Goal: Task Accomplishment & Management: Manage account settings

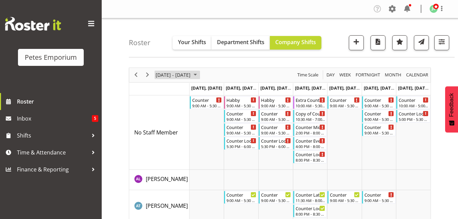
click at [191, 74] on span "September 15 - 21, 2025" at bounding box center [173, 75] width 36 height 8
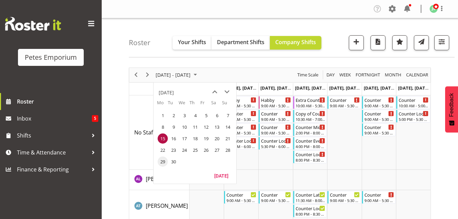
click at [162, 164] on span "29" at bounding box center [163, 161] width 10 height 10
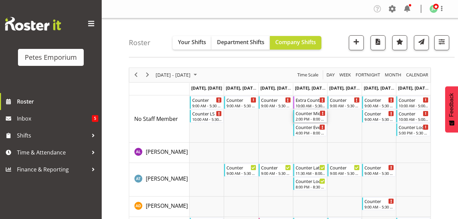
click at [313, 116] on div "Counter Mid/late Shift 2:00 PM - 8:00 PM" at bounding box center [311, 116] width 30 height 13
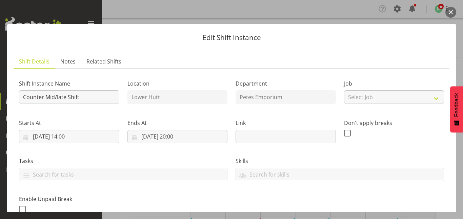
click at [451, 13] on button "button" at bounding box center [451, 12] width 11 height 11
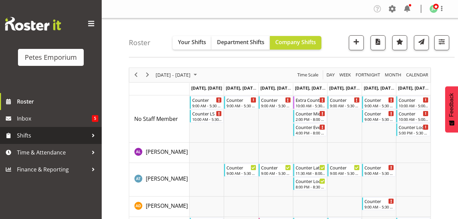
click at [30, 136] on span "Shifts" at bounding box center [52, 135] width 71 height 10
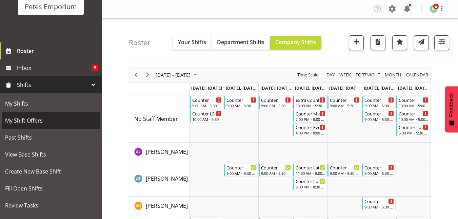
scroll to position [54, 0]
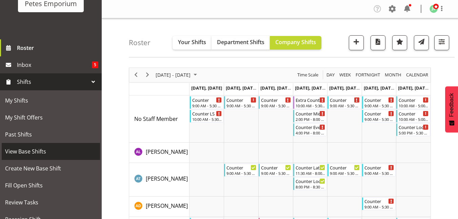
click at [35, 153] on span "View Base Shifts" at bounding box center [51, 151] width 92 height 10
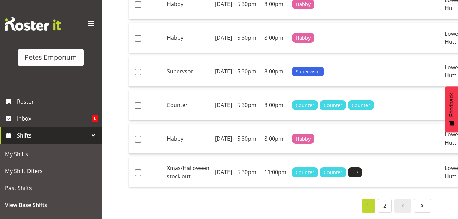
scroll to position [876, 0]
click at [384, 199] on link "2" at bounding box center [385, 206] width 14 height 14
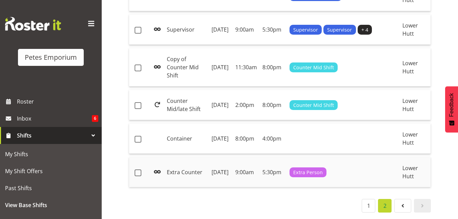
scroll to position [242, 0]
click at [199, 120] on td "Counter Mid/late Shift" at bounding box center [186, 105] width 45 height 30
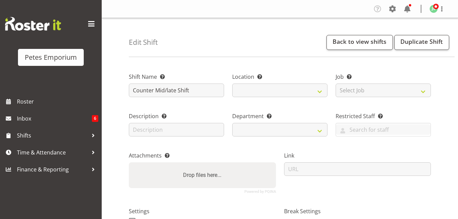
select select "date"
select select
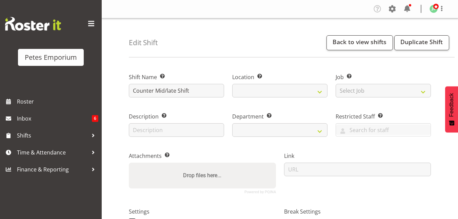
select select "99"
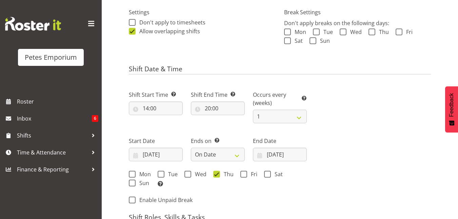
scroll to position [199, 0]
click at [279, 157] on input "23/09/2025" at bounding box center [280, 155] width 54 height 14
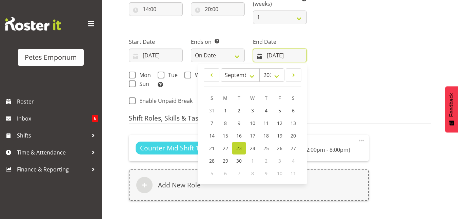
scroll to position [300, 0]
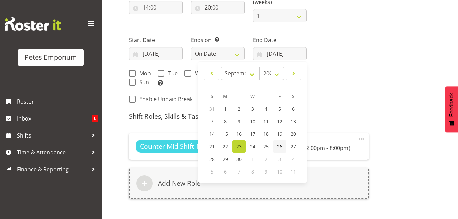
click at [281, 146] on span "26" at bounding box center [279, 146] width 5 height 6
type input "26/09/2025"
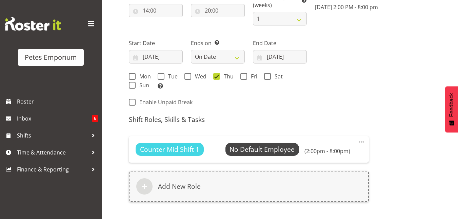
scroll to position [381, 0]
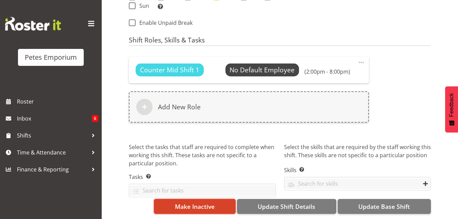
click at [179, 202] on span "Make Inactive" at bounding box center [195, 206] width 40 height 9
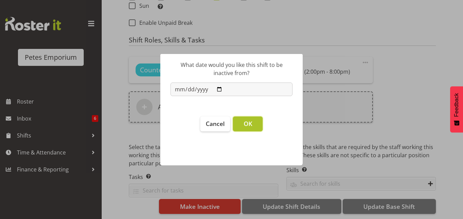
click at [245, 121] on span "OK" at bounding box center [248, 123] width 8 height 8
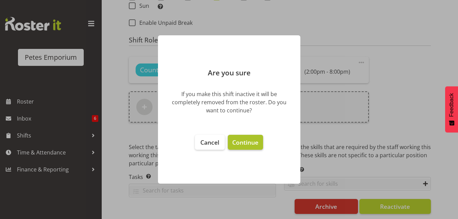
click at [245, 139] on span "Continue" at bounding box center [245, 142] width 26 height 8
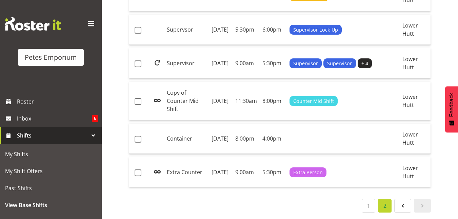
scroll to position [265, 0]
click at [369, 201] on link "1" at bounding box center [369, 206] width 14 height 14
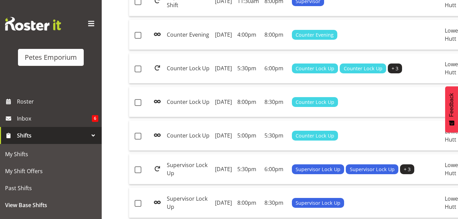
scroll to position [249, 0]
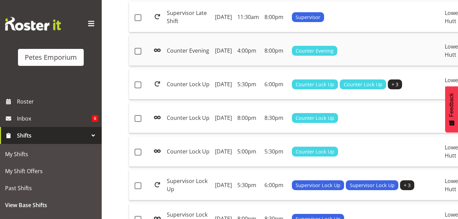
click at [229, 66] on td "Thursday, 21st Aug 2025" at bounding box center [223, 51] width 22 height 30
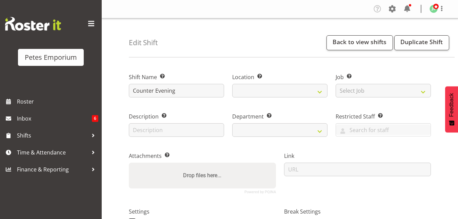
select select "date"
select select
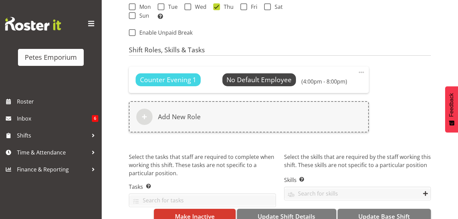
scroll to position [381, 0]
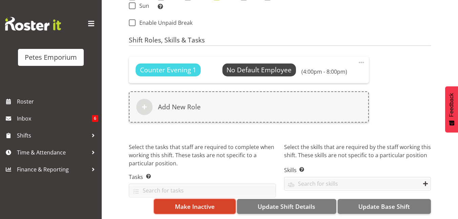
click at [198, 202] on span "Make Inactive" at bounding box center [195, 206] width 40 height 9
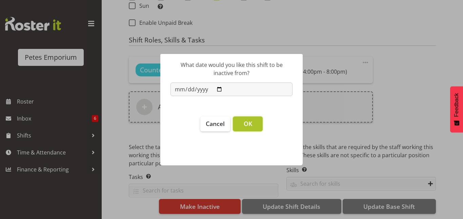
click at [248, 126] on span "OK" at bounding box center [248, 123] width 8 height 8
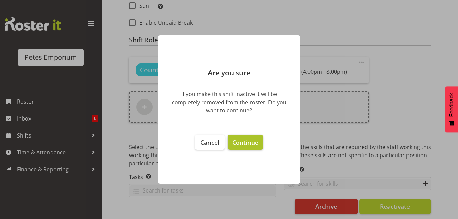
click at [246, 146] on button "Continue" at bounding box center [245, 142] width 35 height 15
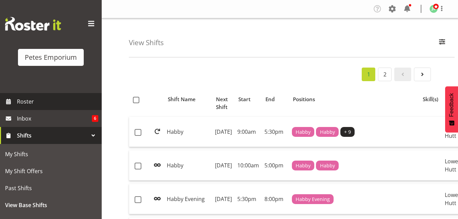
click at [32, 101] on span "Roster" at bounding box center [57, 101] width 81 height 10
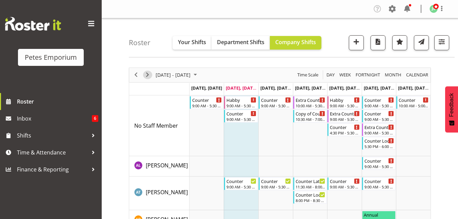
click at [146, 74] on span "Next" at bounding box center [148, 75] width 8 height 8
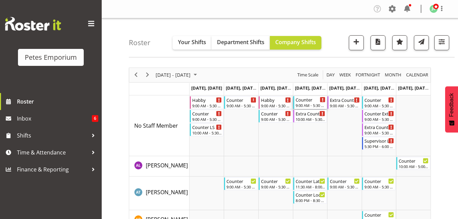
click at [306, 99] on div "Counter" at bounding box center [311, 99] width 30 height 7
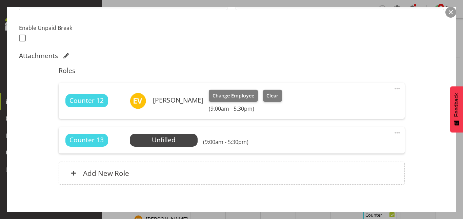
scroll to position [204, 0]
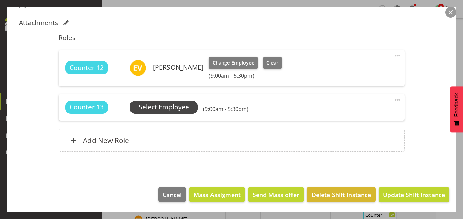
click at [175, 104] on span "Select Employee" at bounding box center [164, 107] width 51 height 10
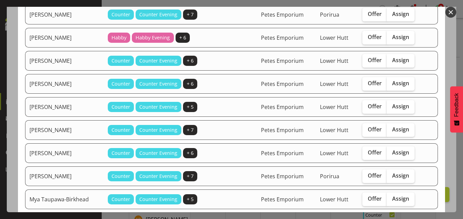
scroll to position [118, 0]
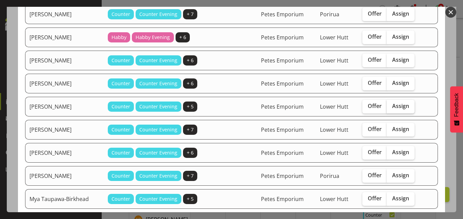
click at [395, 106] on span "Assign" at bounding box center [401, 105] width 17 height 7
click at [391, 106] on input "Assign" at bounding box center [389, 106] width 4 height 4
checkbox input "true"
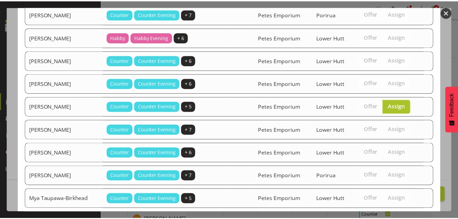
scroll to position [249, 0]
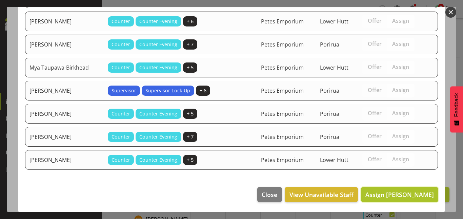
click at [388, 194] on span "Assign [PERSON_NAME]" at bounding box center [400, 194] width 69 height 8
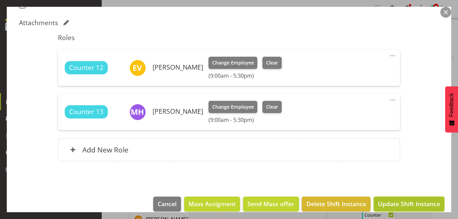
click at [393, 203] on span "Update Shift Instance" at bounding box center [409, 203] width 62 height 9
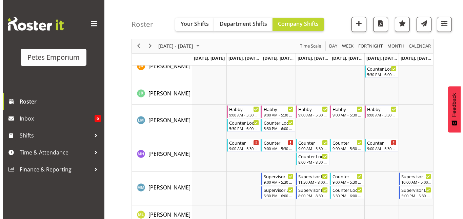
scroll to position [463, 0]
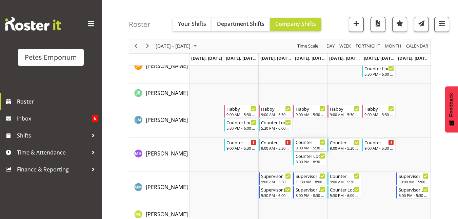
click at [299, 145] on div "Counter 9:00 AM - 5:30 PM" at bounding box center [311, 144] width 30 height 13
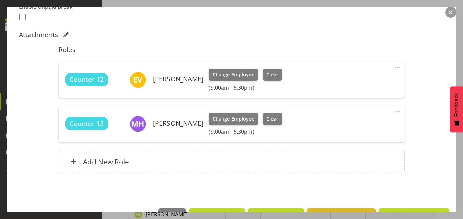
scroll to position [213, 0]
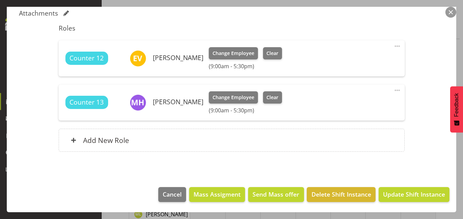
click at [396, 89] on span at bounding box center [398, 90] width 8 height 8
click at [348, 106] on link "Edit" at bounding box center [369, 105] width 65 height 12
select select "7"
select select "2025"
select select "9"
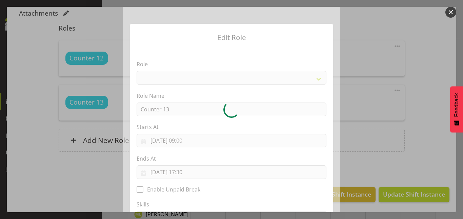
select select
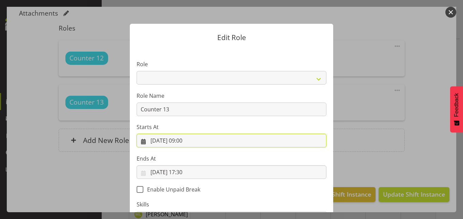
click at [186, 144] on input "28/08/2025, 09:00" at bounding box center [232, 141] width 190 height 14
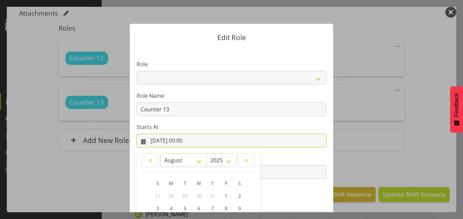
scroll to position [90, 0]
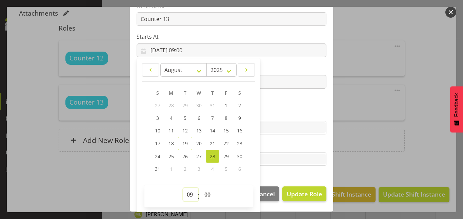
click at [187, 195] on select "00 01 02 03 04 05 06 07 08 09 10 11 12 13 14 15 16 17 18 19 20 21 22 23" at bounding box center [190, 195] width 15 height 14
select select "11"
click at [183, 188] on select "00 01 02 03 04 05 06 07 08 09 10 11 12 13 14 15 16 17 18 19 20 21 22 23" at bounding box center [190, 195] width 15 height 14
type input "28/08/2025, 11:00"
click at [204, 192] on select "00 01 02 03 04 05 06 07 08 09 10 11 12 13 14 15 16 17 18 19 20 21 22 23 24 25 2…" at bounding box center [208, 195] width 15 height 14
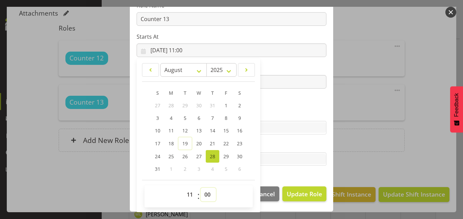
select select "30"
click at [201, 188] on select "00 01 02 03 04 05 06 07 08 09 10 11 12 13 14 15 16 17 18 19 20 21 22 23 24 25 2…" at bounding box center [208, 195] width 15 height 14
type input "28/08/2025, 11:30"
click at [296, 96] on section "Role Counter Counter Evening Counter Late Shift Counter Lock Up Counter Mid Shi…" at bounding box center [232, 69] width 204 height 222
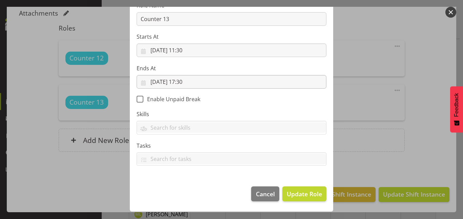
scroll to position [90, 0]
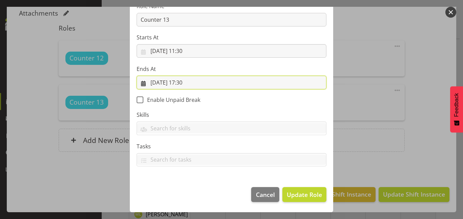
click at [184, 82] on input "28/08/2025, 17:30" at bounding box center [232, 83] width 190 height 14
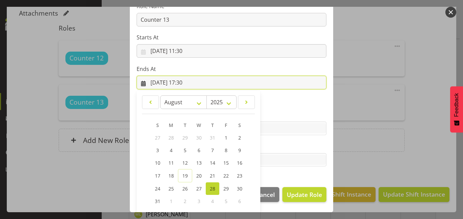
scroll to position [122, 0]
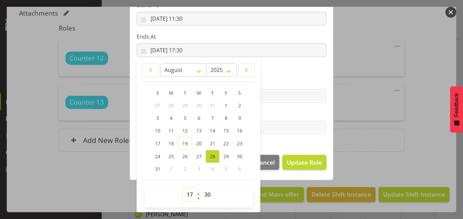
click at [186, 198] on select "00 01 02 03 04 05 06 07 08 09 10 11 12 13 14 15 16 17 18 19 20 21 22 23" at bounding box center [190, 195] width 15 height 14
select select "20"
click at [183, 188] on select "00 01 02 03 04 05 06 07 08 09 10 11 12 13 14 15 16 17 18 19 20 21 22 23" at bounding box center [190, 195] width 15 height 14
type input "28/08/2025, 20:30"
click at [204, 193] on select "00 01 02 03 04 05 06 07 08 09 10 11 12 13 14 15 16 17 18 19 20 21 22 23 24 25 2…" at bounding box center [208, 195] width 15 height 14
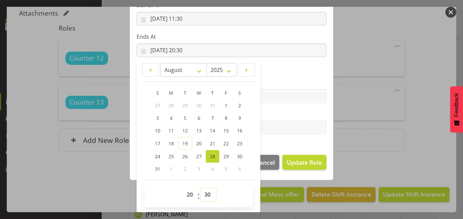
select select "0"
type input "28/08/2025, 20:00"
click at [318, 142] on section "Role Counter Counter Evening Counter Late Shift Counter Lock Up Counter Mid Shi…" at bounding box center [232, 37] width 204 height 222
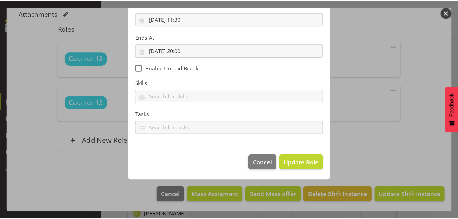
scroll to position [90, 0]
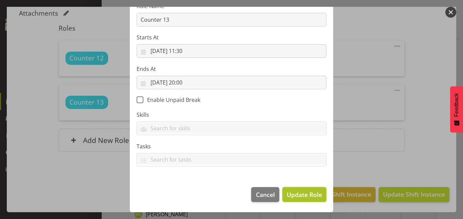
click at [309, 200] on button "Update Role" at bounding box center [305, 194] width 44 height 15
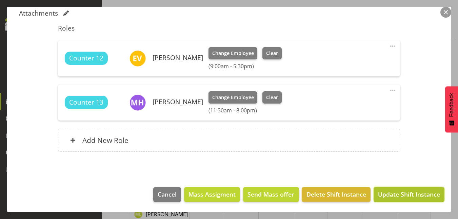
click at [418, 194] on span "Update Shift Instance" at bounding box center [409, 194] width 62 height 9
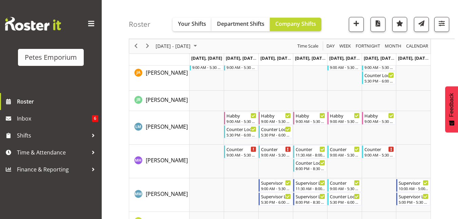
scroll to position [421, 0]
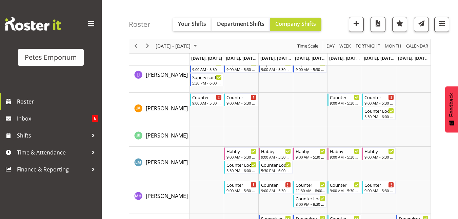
click at [141, 38] on div "Roster Your Shifts Department Shifts Company Shifts All Locations Clear Lower H…" at bounding box center [292, 19] width 326 height 39
click at [134, 45] on span "Previous" at bounding box center [136, 46] width 8 height 8
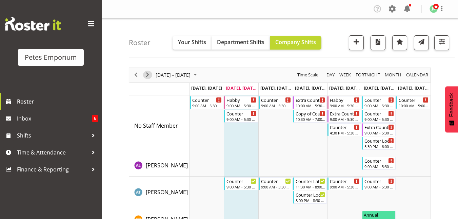
click at [148, 75] on span "Next" at bounding box center [148, 75] width 8 height 8
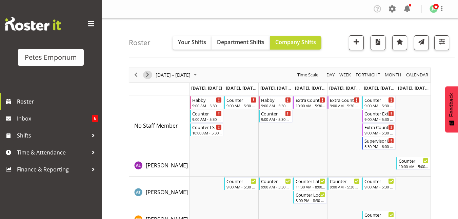
click at [148, 75] on span "Next" at bounding box center [148, 75] width 8 height 8
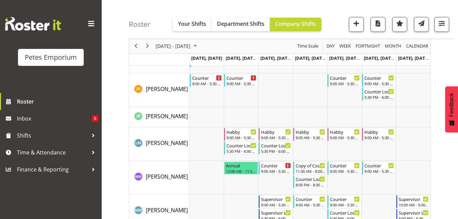
scroll to position [428, 0]
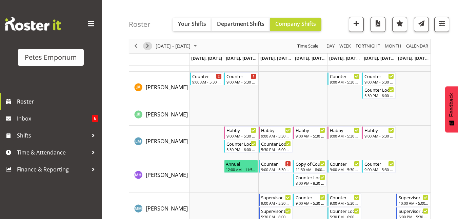
click at [145, 45] on span "Next" at bounding box center [148, 46] width 8 height 8
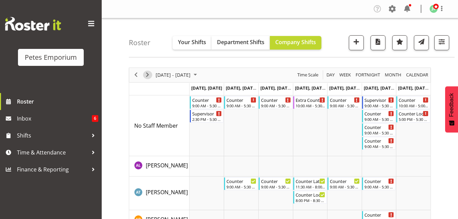
click at [147, 75] on span "Next" at bounding box center [148, 75] width 8 height 8
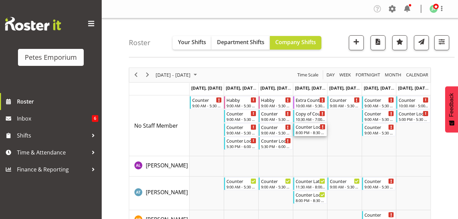
click at [310, 129] on div "Counter Lock Up" at bounding box center [311, 126] width 30 height 7
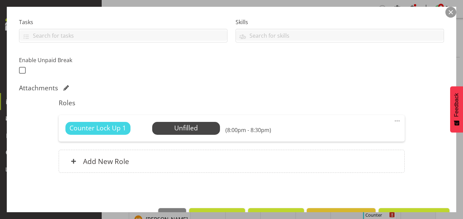
scroll to position [145, 0]
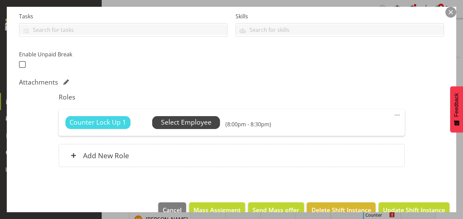
click at [179, 120] on span "Select Employee" at bounding box center [186, 122] width 51 height 10
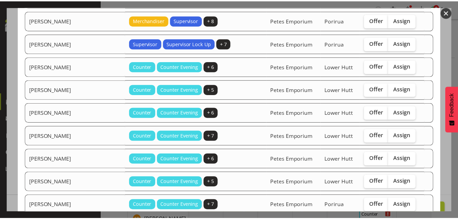
scroll to position [273, 0]
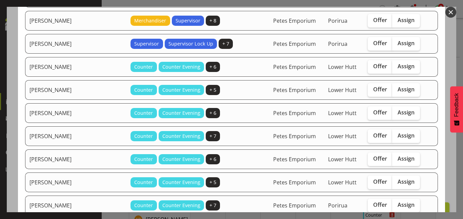
click at [453, 14] on button "button" at bounding box center [451, 12] width 11 height 11
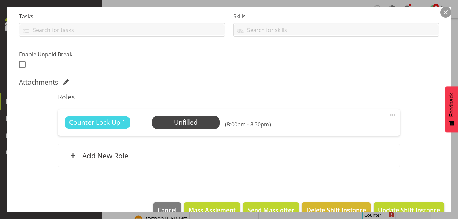
click at [447, 10] on button "button" at bounding box center [446, 12] width 11 height 11
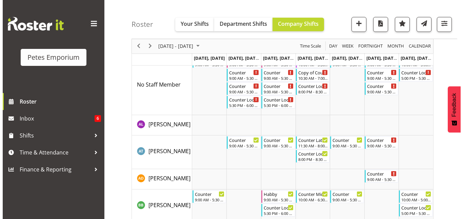
scroll to position [0, 0]
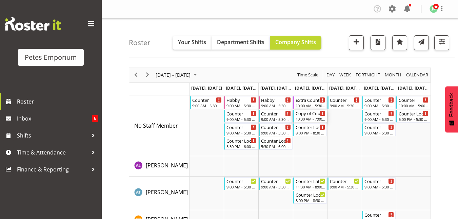
click at [305, 115] on div "Copy of Counter Mid Shift" at bounding box center [311, 113] width 30 height 7
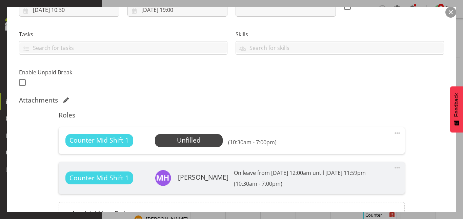
scroll to position [128, 0]
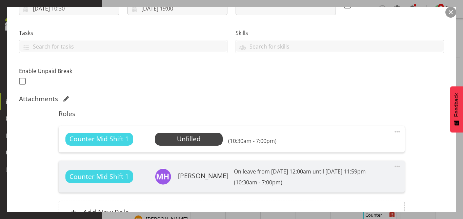
click at [394, 129] on span at bounding box center [398, 132] width 8 height 8
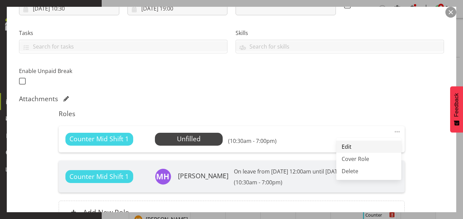
click at [355, 144] on link "Edit" at bounding box center [369, 146] width 65 height 12
select select "8"
select select "2025"
select select "10"
select select "30"
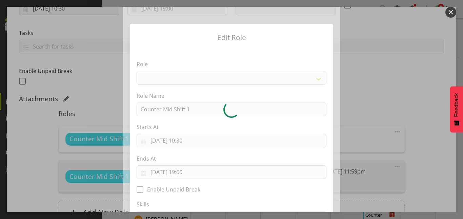
select select "153"
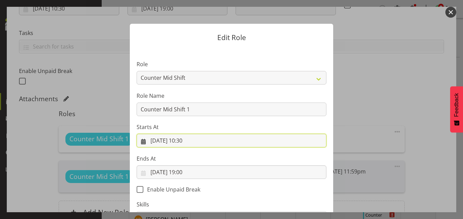
click at [187, 140] on input "18/09/2025, 10:30" at bounding box center [232, 141] width 190 height 14
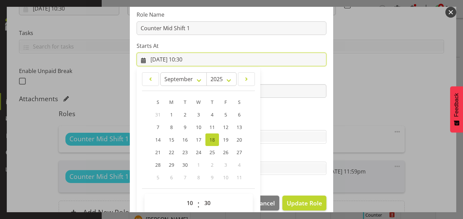
scroll to position [90, 0]
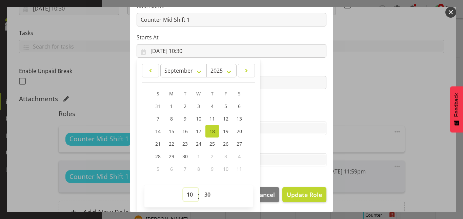
click at [188, 195] on select "00 01 02 03 04 05 06 07 08 09 10 11 12 13 14 15 16 17 18 19 20 21 22 23" at bounding box center [190, 195] width 15 height 14
select select "11"
click at [183, 188] on select "00 01 02 03 04 05 06 07 08 09 10 11 12 13 14 15 16 17 18 19 20 21 22 23" at bounding box center [190, 195] width 15 height 14
type input "18/09/2025, 11:30"
click at [302, 106] on section "Role Counter Counter Evening Counter Late Shift Counter Lock Up Counter Mid Shi…" at bounding box center [232, 69] width 204 height 222
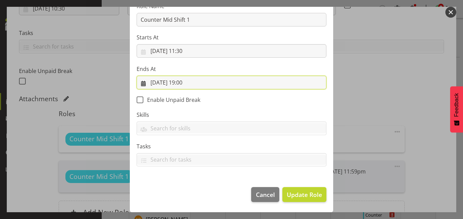
click at [183, 81] on input "18/09/2025, 19:00" at bounding box center [232, 83] width 190 height 14
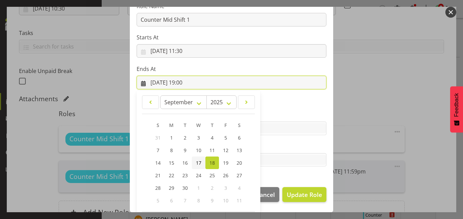
scroll to position [121, 0]
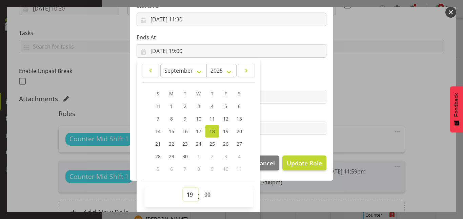
click at [186, 195] on select "00 01 02 03 04 05 06 07 08 09 10 11 12 13 14 15 16 17 18 19 20 21 22 23" at bounding box center [190, 195] width 15 height 14
select select "20"
click at [183, 188] on select "00 01 02 03 04 05 06 07 08 09 10 11 12 13 14 15 16 17 18 19 20 21 22 23" at bounding box center [190, 195] width 15 height 14
type input "18/09/2025, 20:00"
click at [299, 146] on section "Role Counter Counter Evening Counter Late Shift Counter Lock Up Counter Mid Shi…" at bounding box center [232, 38] width 204 height 222
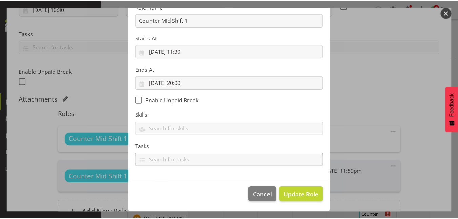
scroll to position [90, 0]
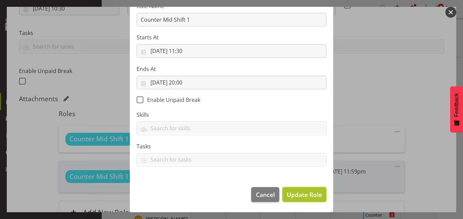
click at [310, 195] on span "Update Role" at bounding box center [304, 194] width 35 height 9
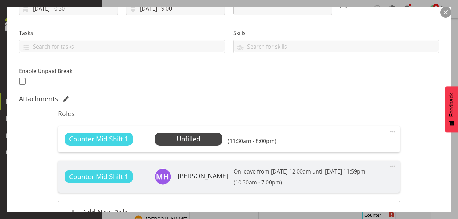
scroll to position [200, 0]
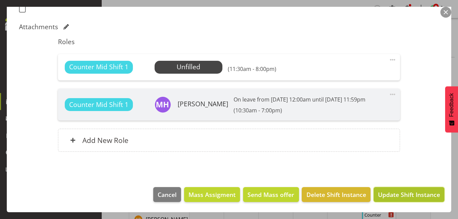
click at [403, 194] on span "Update Shift Instance" at bounding box center [409, 194] width 62 height 9
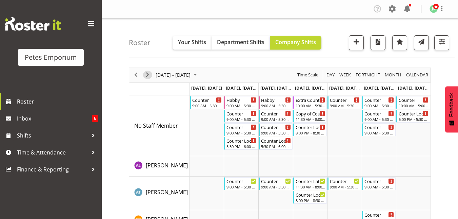
click at [149, 73] on span "Next" at bounding box center [148, 75] width 8 height 8
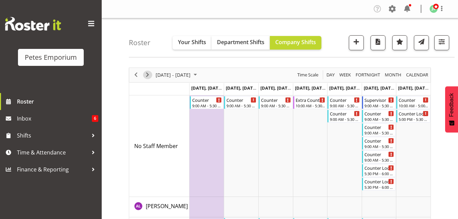
click at [149, 74] on span "Next" at bounding box center [148, 75] width 8 height 8
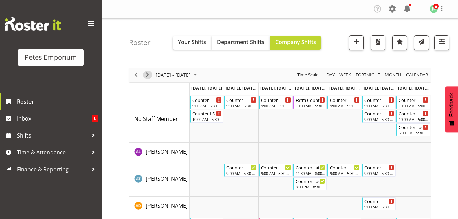
click at [149, 73] on span "Next" at bounding box center [148, 75] width 8 height 8
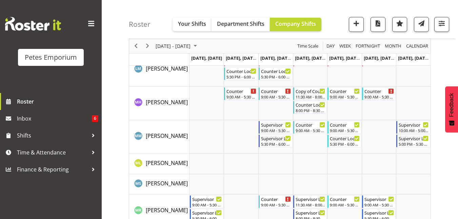
scroll to position [515, 0]
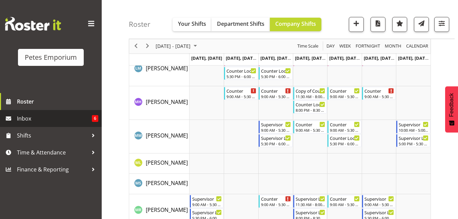
click at [24, 120] on span "Inbox" at bounding box center [54, 118] width 75 height 10
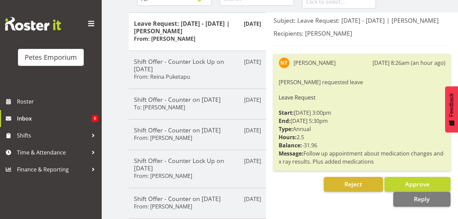
scroll to position [80, 0]
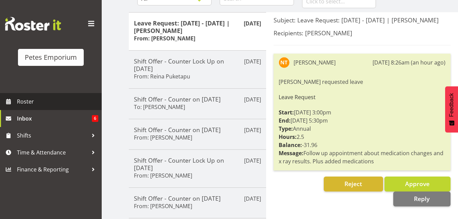
click at [39, 99] on span "Roster" at bounding box center [57, 101] width 81 height 10
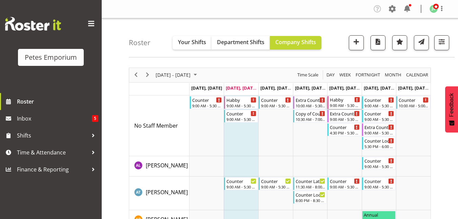
click at [340, 102] on div "Habby" at bounding box center [345, 99] width 30 height 7
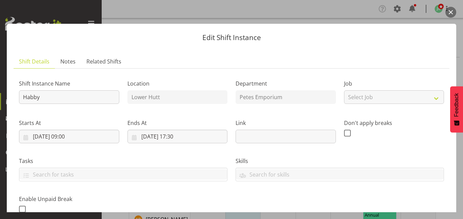
click at [451, 14] on button "button" at bounding box center [451, 12] width 11 height 11
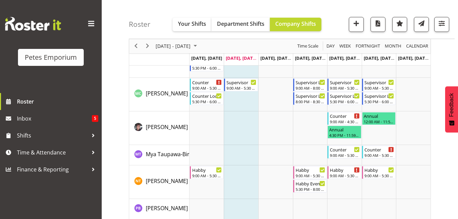
scroll to position [686, 0]
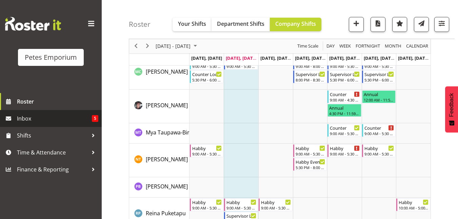
click at [25, 119] on span "Inbox" at bounding box center [54, 118] width 75 height 10
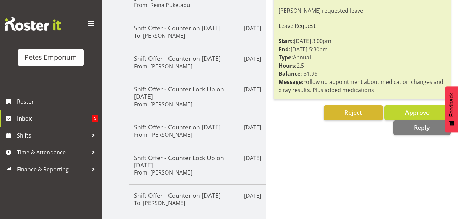
scroll to position [153, 0]
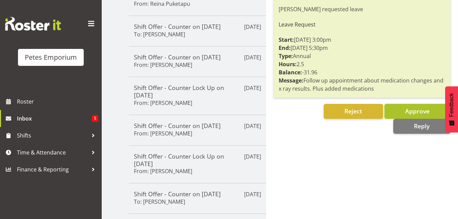
click at [414, 108] on span "Approve" at bounding box center [417, 111] width 24 height 8
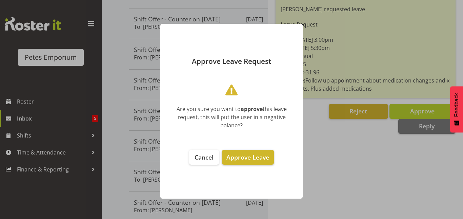
click at [254, 153] on span "Approve Leave" at bounding box center [248, 157] width 43 height 8
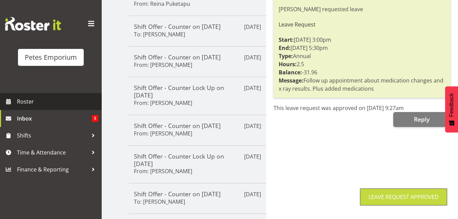
click at [26, 99] on span "Roster" at bounding box center [57, 101] width 81 height 10
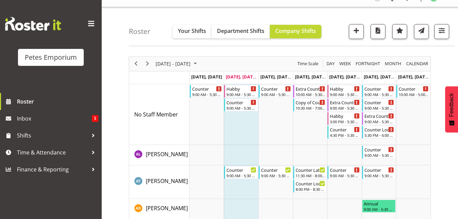
scroll to position [12, 0]
click at [341, 90] on div "Habby" at bounding box center [345, 87] width 30 height 7
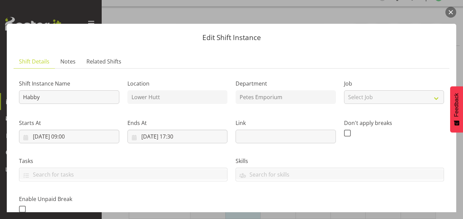
click at [453, 9] on button "button" at bounding box center [451, 12] width 11 height 11
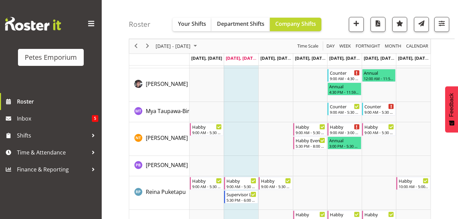
scroll to position [708, 0]
click at [345, 107] on div "Counter" at bounding box center [345, 105] width 30 height 7
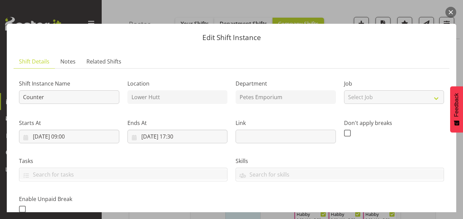
click at [450, 12] on button "button" at bounding box center [451, 12] width 11 height 11
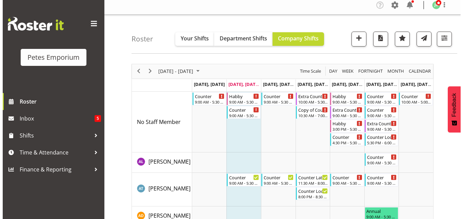
scroll to position [3, 0]
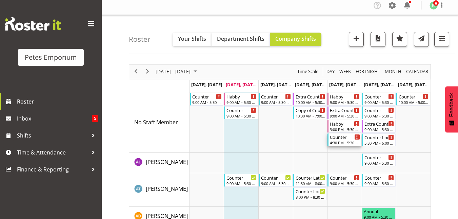
click at [346, 139] on div "Counter" at bounding box center [345, 136] width 30 height 7
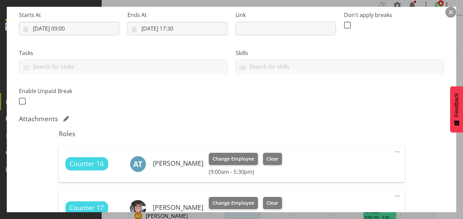
scroll to position [104, 0]
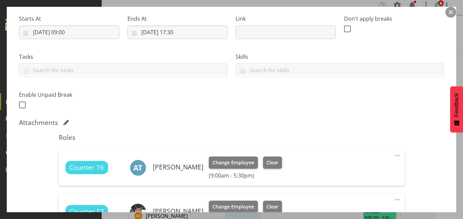
click at [450, 15] on button "button" at bounding box center [451, 12] width 11 height 11
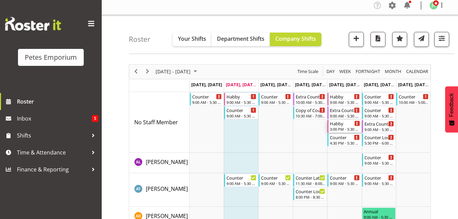
click at [343, 123] on div "Habby" at bounding box center [345, 123] width 30 height 7
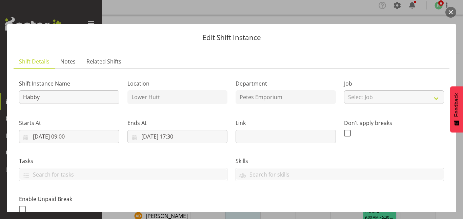
click at [453, 11] on button "button" at bounding box center [451, 12] width 11 height 11
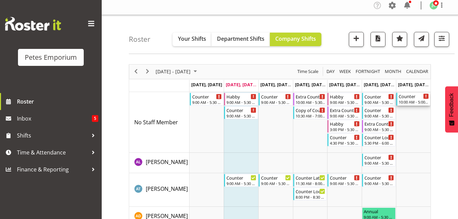
click at [410, 99] on div "Counter" at bounding box center [414, 96] width 30 height 7
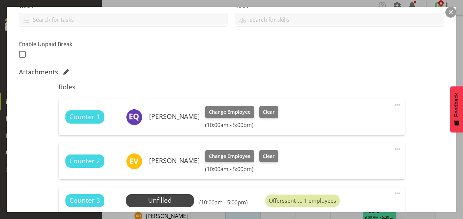
scroll to position [155, 0]
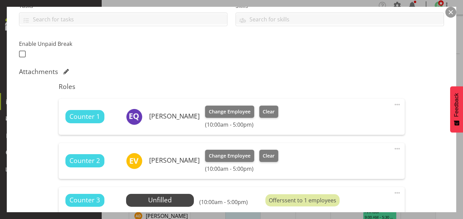
click at [451, 14] on button "button" at bounding box center [451, 12] width 11 height 11
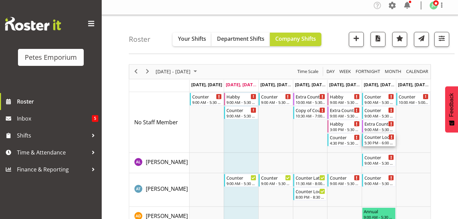
click at [387, 140] on div "Counter Lock Up" at bounding box center [380, 136] width 30 height 7
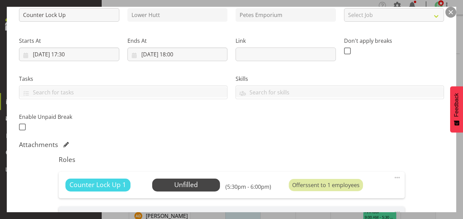
scroll to position [92, 0]
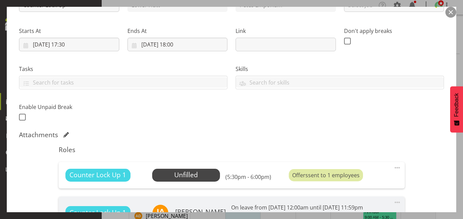
click at [388, 111] on div "Shift Instance Name Counter Lock Up Location [GEOGRAPHIC_DATA] Department Petes…" at bounding box center [232, 52] width 434 height 149
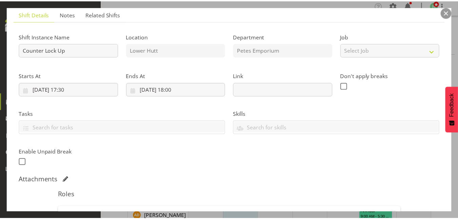
scroll to position [47, 0]
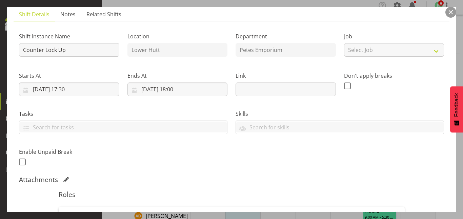
click at [449, 14] on button "button" at bounding box center [451, 12] width 11 height 11
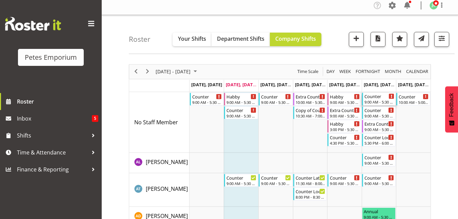
click at [375, 97] on div "Counter" at bounding box center [380, 96] width 30 height 7
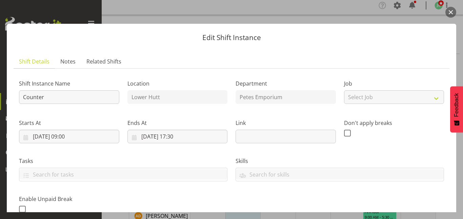
click at [449, 14] on button "button" at bounding box center [451, 12] width 11 height 11
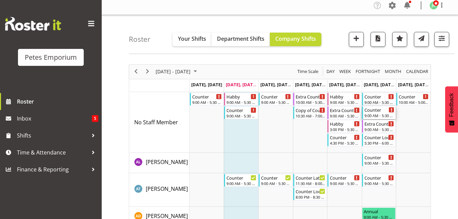
click at [371, 113] on div "Counter 9:00 AM - 5:30 PM" at bounding box center [380, 112] width 30 height 13
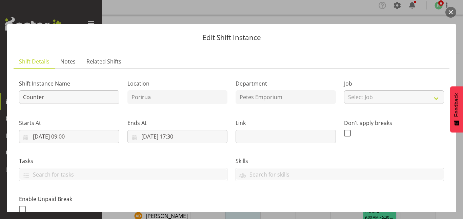
click at [452, 14] on button "button" at bounding box center [451, 12] width 11 height 11
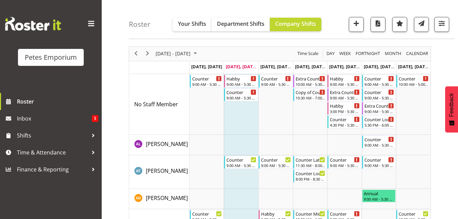
scroll to position [0, 0]
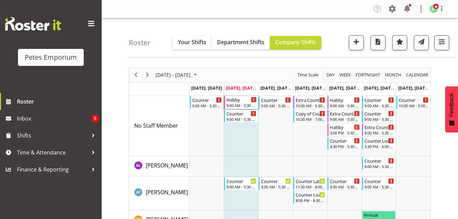
click at [242, 98] on div "Habby" at bounding box center [242, 99] width 30 height 7
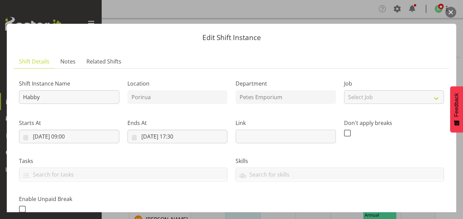
click at [452, 13] on button "button" at bounding box center [451, 12] width 11 height 11
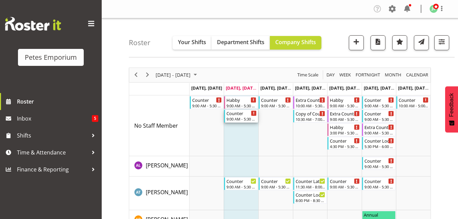
click at [243, 118] on div "9:00 AM - 5:30 PM" at bounding box center [242, 118] width 30 height 5
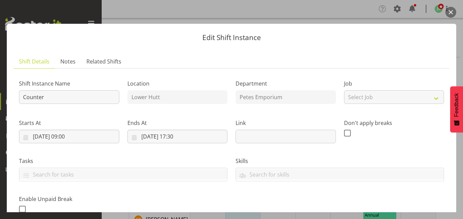
click at [449, 13] on button "button" at bounding box center [451, 12] width 11 height 11
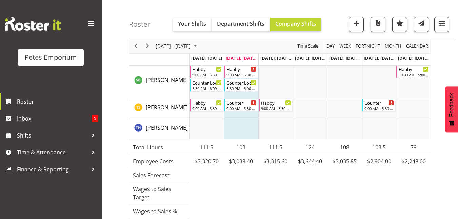
scroll to position [907, 0]
click at [343, 100] on td "Timeline Week of August 19, 2025" at bounding box center [344, 108] width 35 height 20
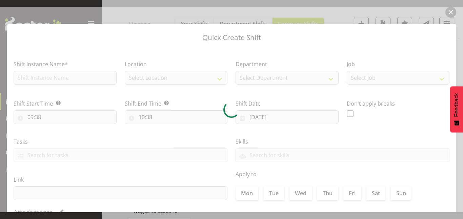
type input "[DATE]"
checkbox input "true"
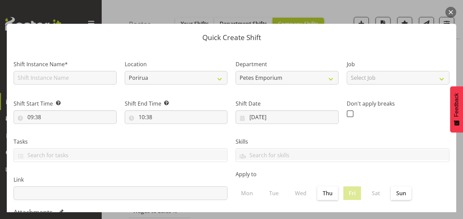
click at [455, 13] on button "button" at bounding box center [451, 12] width 11 height 11
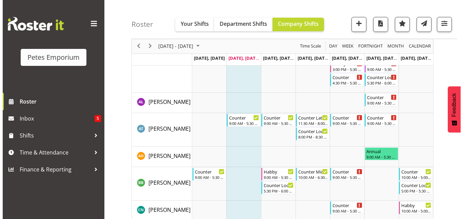
scroll to position [0, 0]
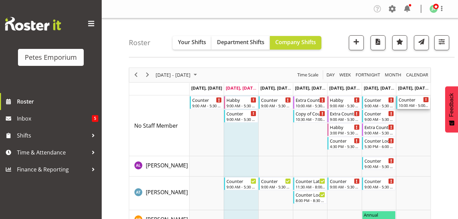
click at [410, 106] on div "10:00 AM - 5:00 PM" at bounding box center [414, 104] width 30 height 5
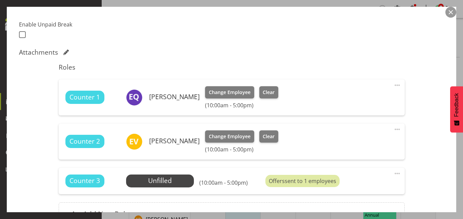
scroll to position [191, 0]
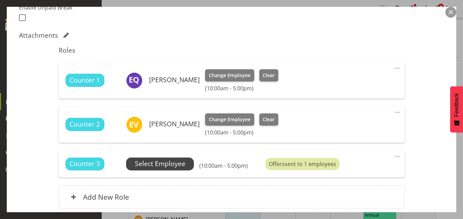
click at [159, 167] on span "Select Employee" at bounding box center [160, 164] width 51 height 10
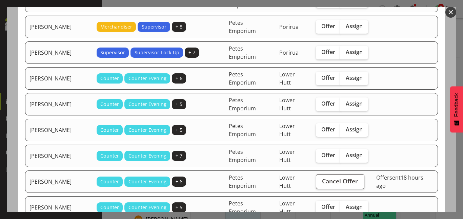
scroll to position [138, 0]
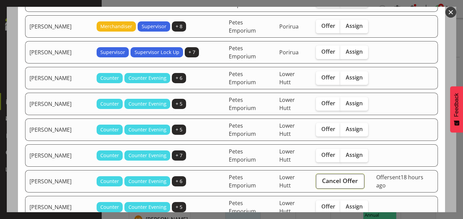
click at [343, 181] on span "Cancel Offer" at bounding box center [340, 180] width 36 height 9
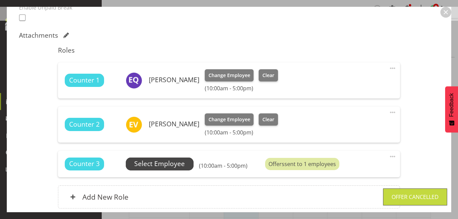
click at [162, 165] on span "Select Employee" at bounding box center [159, 164] width 51 height 10
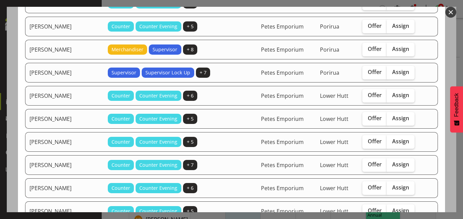
scroll to position [106, 0]
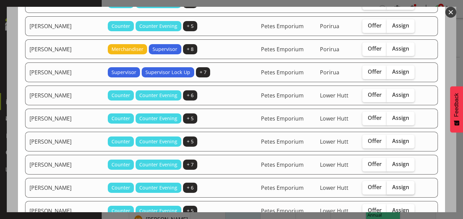
click at [397, 186] on span "Assign" at bounding box center [401, 187] width 17 height 7
click at [391, 186] on input "Assign" at bounding box center [389, 187] width 4 height 4
checkbox input "true"
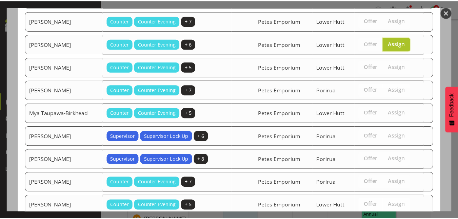
scroll to position [295, 0]
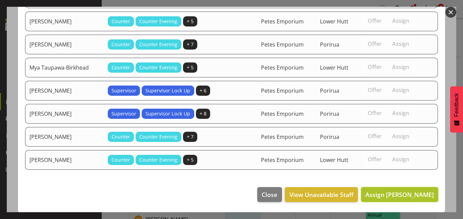
click at [390, 197] on span "Assign [PERSON_NAME]" at bounding box center [400, 194] width 69 height 8
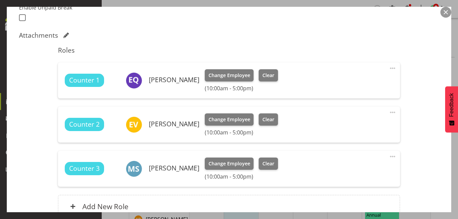
scroll to position [257, 0]
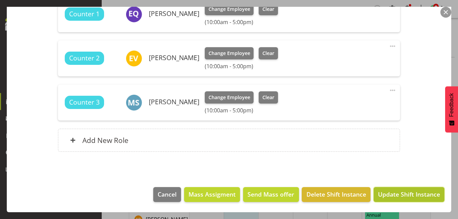
click at [404, 192] on span "Update Shift Instance" at bounding box center [409, 194] width 62 height 9
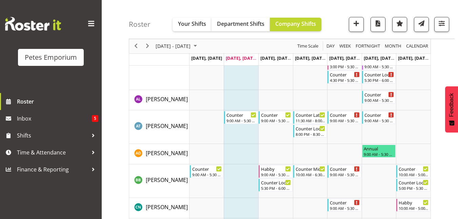
scroll to position [0, 0]
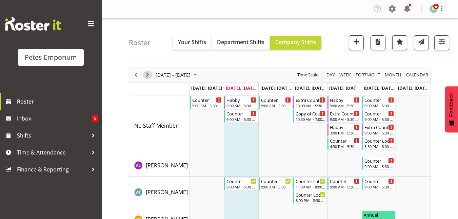
click at [149, 72] on span "Next" at bounding box center [148, 75] width 8 height 8
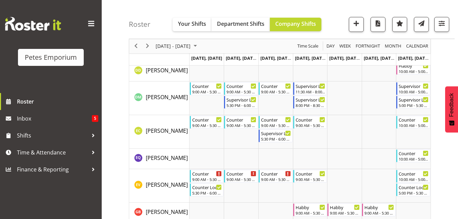
scroll to position [224, 0]
click at [136, 46] on span "Previous" at bounding box center [136, 46] width 8 height 8
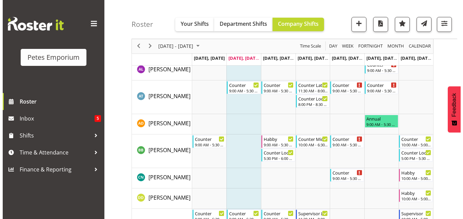
scroll to position [96, 0]
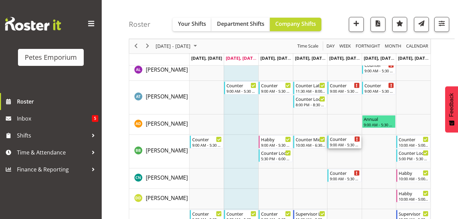
click at [348, 143] on div "9:00 AM - 5:30 PM" at bounding box center [345, 144] width 30 height 5
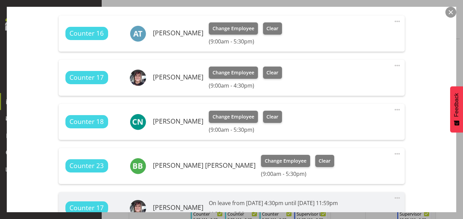
scroll to position [239, 0]
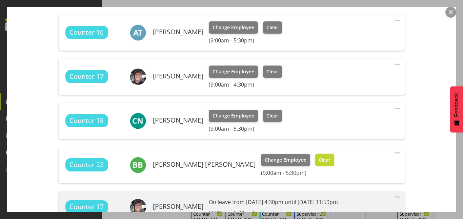
click at [319, 157] on span "Clear" at bounding box center [325, 159] width 12 height 7
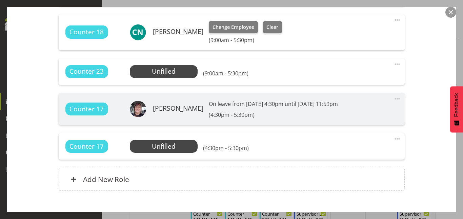
scroll to position [367, 0]
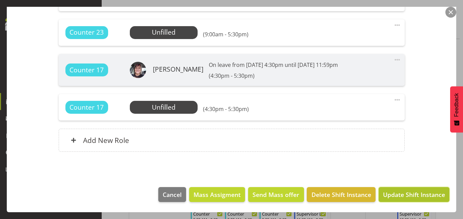
click at [410, 193] on span "Update Shift Instance" at bounding box center [414, 194] width 62 height 9
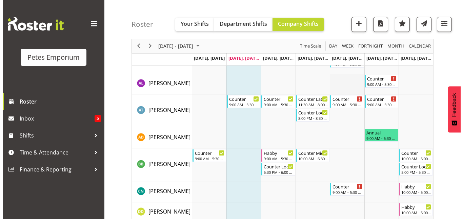
scroll to position [0, 0]
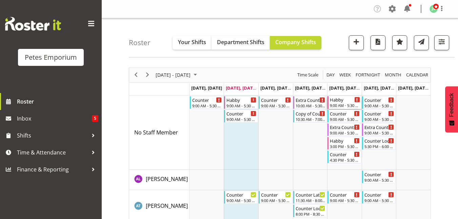
click at [338, 100] on div "Habby" at bounding box center [345, 99] width 30 height 7
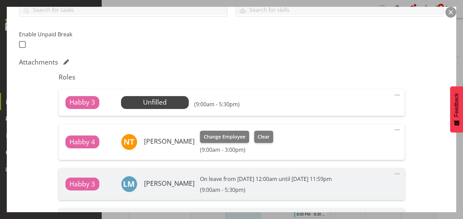
scroll to position [165, 0]
click at [154, 98] on span "Select Employee" at bounding box center [155, 102] width 51 height 10
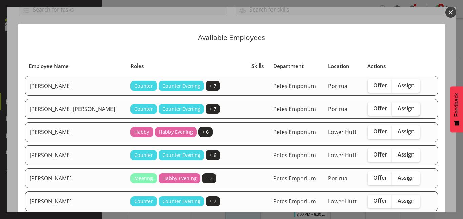
click at [398, 106] on span "Assign" at bounding box center [406, 108] width 17 height 7
click at [393, 106] on input "Assign" at bounding box center [395, 108] width 4 height 4
checkbox input "true"
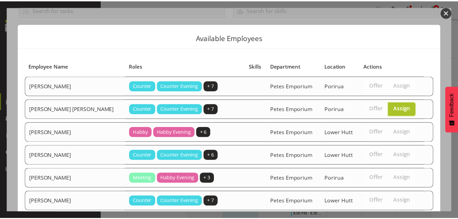
scroll to position [157, 0]
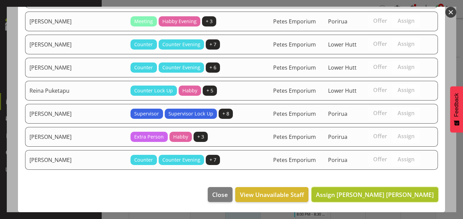
click at [396, 195] on span "Assign [PERSON_NAME] [PERSON_NAME]" at bounding box center [375, 194] width 118 height 8
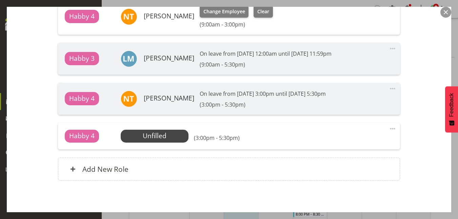
scroll to position [328, 0]
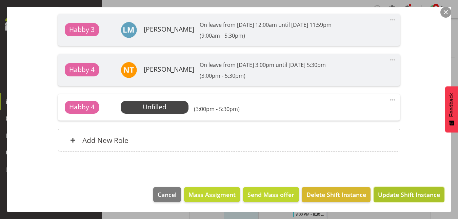
click at [408, 195] on span "Update Shift Instance" at bounding box center [409, 194] width 62 height 9
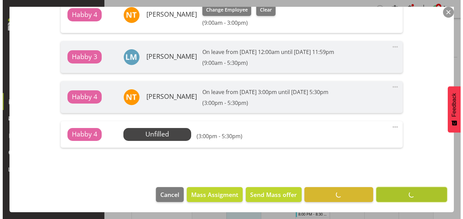
scroll to position [301, 0]
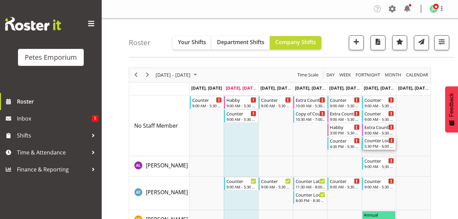
click at [382, 141] on div "Counter Lock Up" at bounding box center [380, 140] width 30 height 7
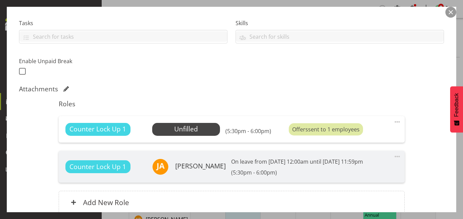
scroll to position [138, 0]
click at [201, 125] on span "Select Employee" at bounding box center [186, 129] width 51 height 10
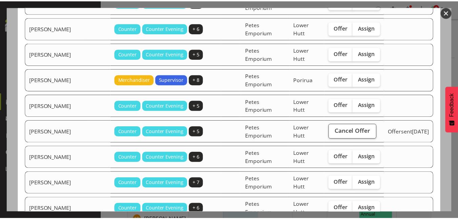
scroll to position [266, 0]
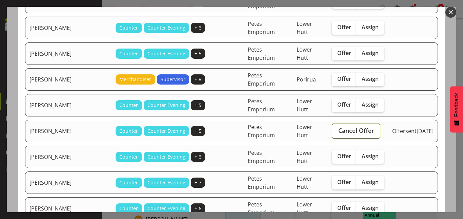
click at [342, 126] on span "Cancel Offer" at bounding box center [357, 130] width 36 height 9
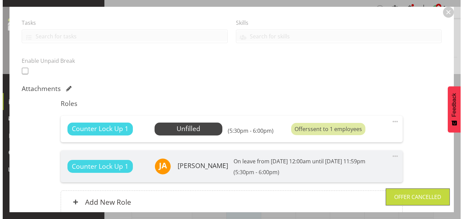
scroll to position [200, 0]
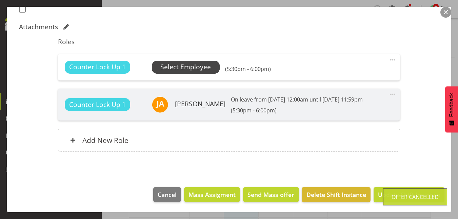
click at [204, 66] on span "Select Employee" at bounding box center [185, 67] width 51 height 10
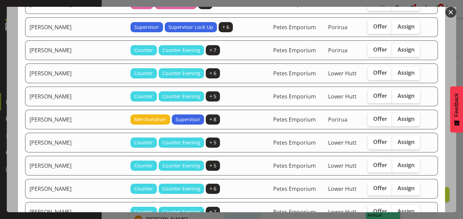
scroll to position [240, 0]
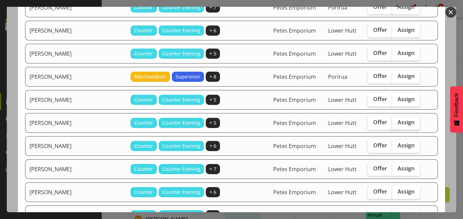
click at [399, 122] on span "Assign" at bounding box center [406, 122] width 17 height 7
click at [397, 122] on input "Assign" at bounding box center [395, 122] width 4 height 4
checkbox input "true"
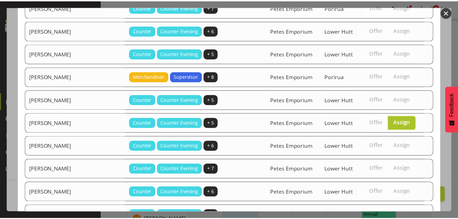
scroll to position [457, 0]
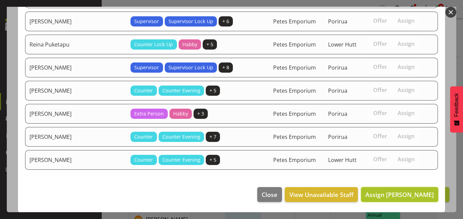
click at [400, 190] on span "Assign [PERSON_NAME]" at bounding box center [400, 194] width 69 height 9
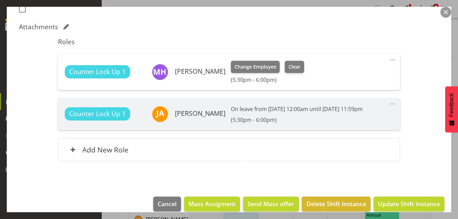
scroll to position [209, 0]
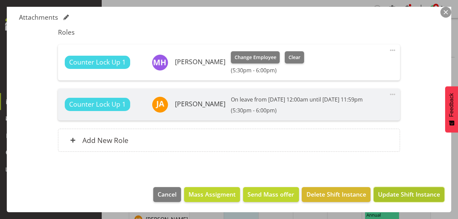
click at [401, 196] on span "Update Shift Instance" at bounding box center [409, 194] width 62 height 9
